Goal: Understand process/instructions: Learn how to perform a task or action

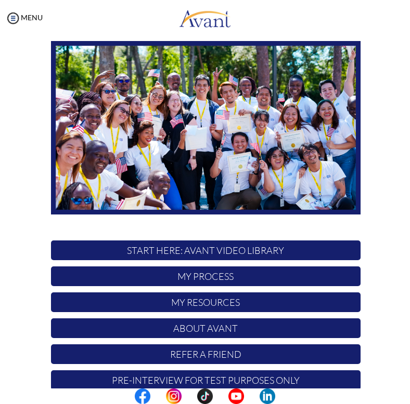
scroll to position [71, 0]
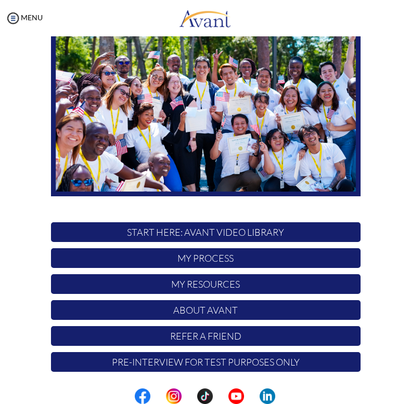
click at [211, 233] on p "START HERE: Avant Video Library" at bounding box center [205, 233] width 309 height 20
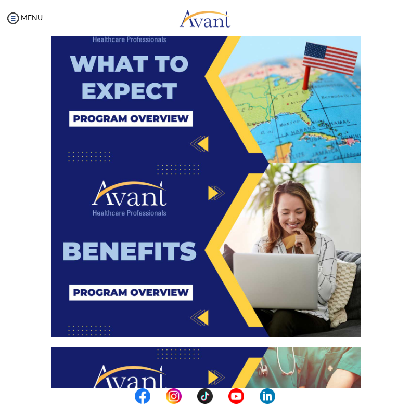
scroll to position [1614, 0]
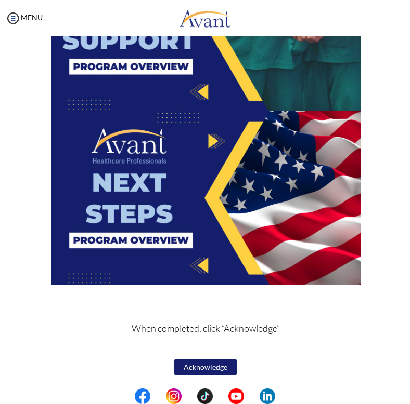
click at [203, 369] on button "Acknowledge" at bounding box center [205, 367] width 62 height 17
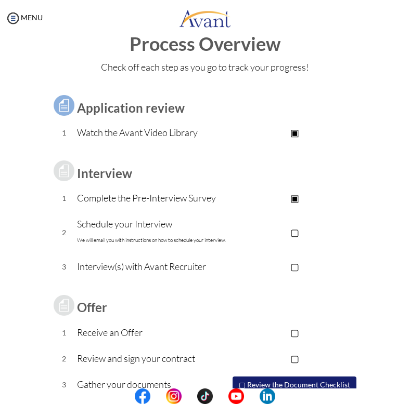
scroll to position [40, 0]
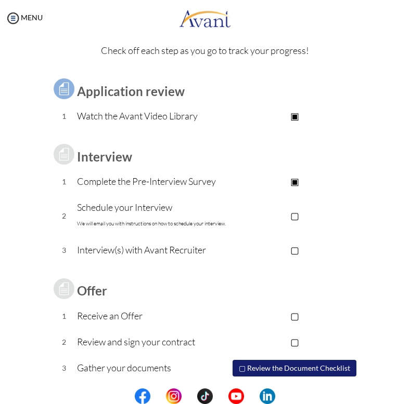
click at [166, 184] on p "Complete the Pre-Interview Survey" at bounding box center [152, 181] width 151 height 15
click at [200, 184] on p "Complete the Pre-Interview Survey" at bounding box center [152, 181] width 151 height 15
click at [199, 181] on p "Complete the Pre-Interview Survey" at bounding box center [152, 181] width 151 height 15
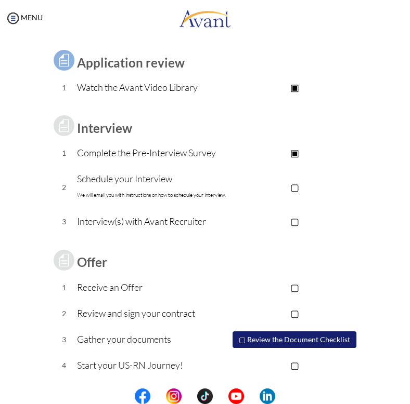
click at [292, 189] on p "▢" at bounding box center [295, 187] width 132 height 15
click at [297, 188] on p "▣" at bounding box center [295, 187] width 132 height 15
click at [254, 341] on button "▢ Review the Document Checklist" at bounding box center [294, 340] width 124 height 17
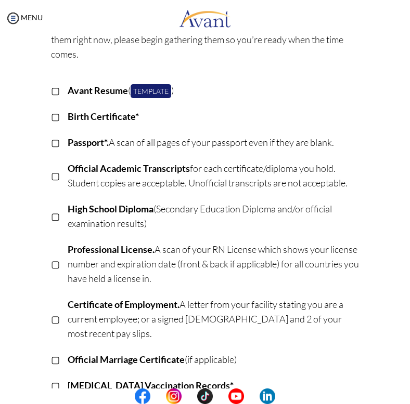
scroll to position [122, 0]
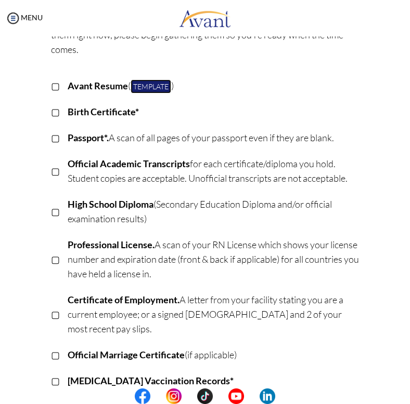
click at [143, 89] on link "Template" at bounding box center [150, 87] width 41 height 14
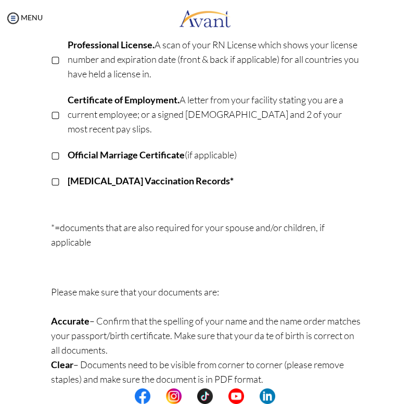
scroll to position [0, 0]
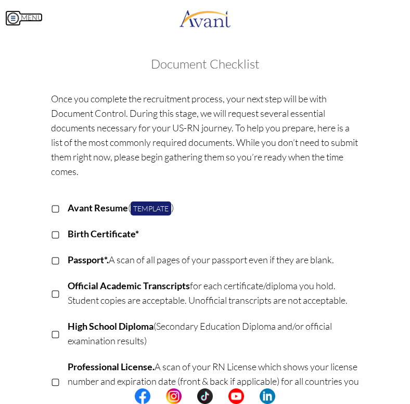
click at [19, 17] on img at bounding box center [13, 18] width 16 height 16
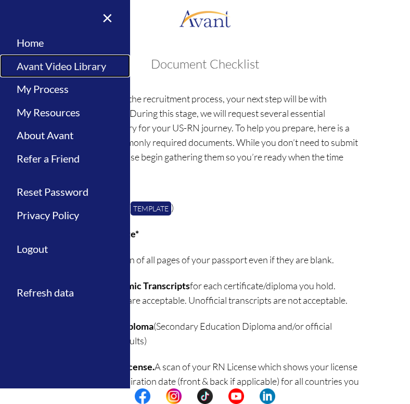
click at [50, 64] on link "Avant Video Library" at bounding box center [65, 66] width 130 height 23
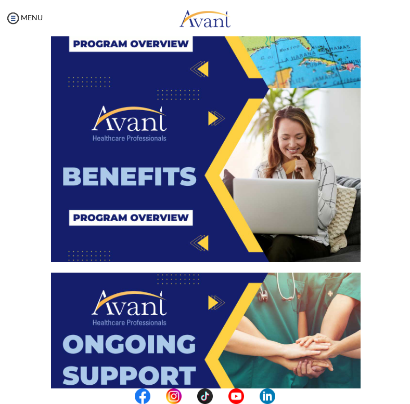
scroll to position [1614, 0]
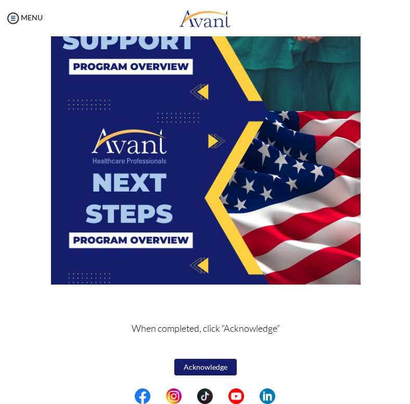
click at [196, 365] on button "Acknowledge" at bounding box center [205, 367] width 62 height 17
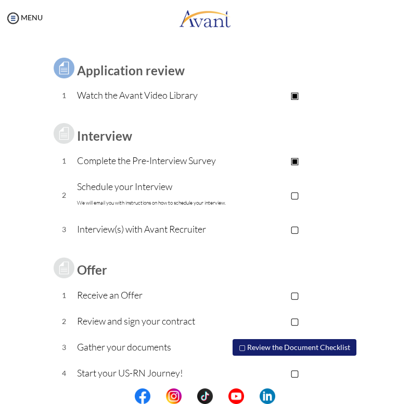
scroll to position [69, 0]
